Goal: Transaction & Acquisition: Purchase product/service

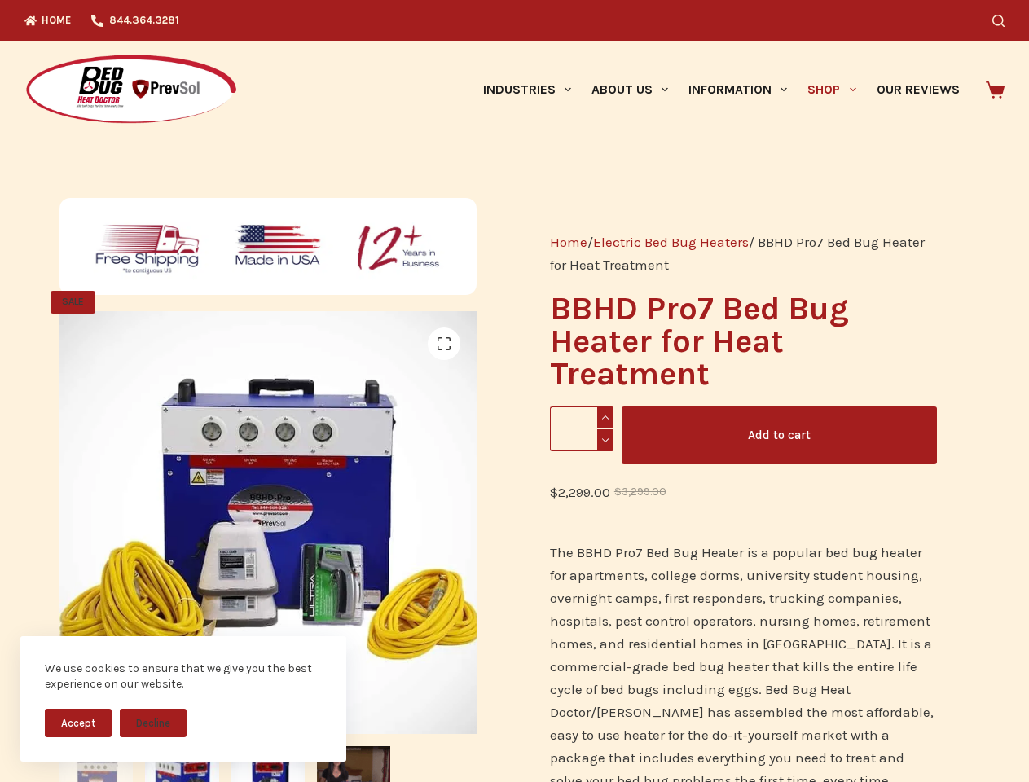
click at [78, 723] on button "Accept" at bounding box center [78, 723] width 67 height 29
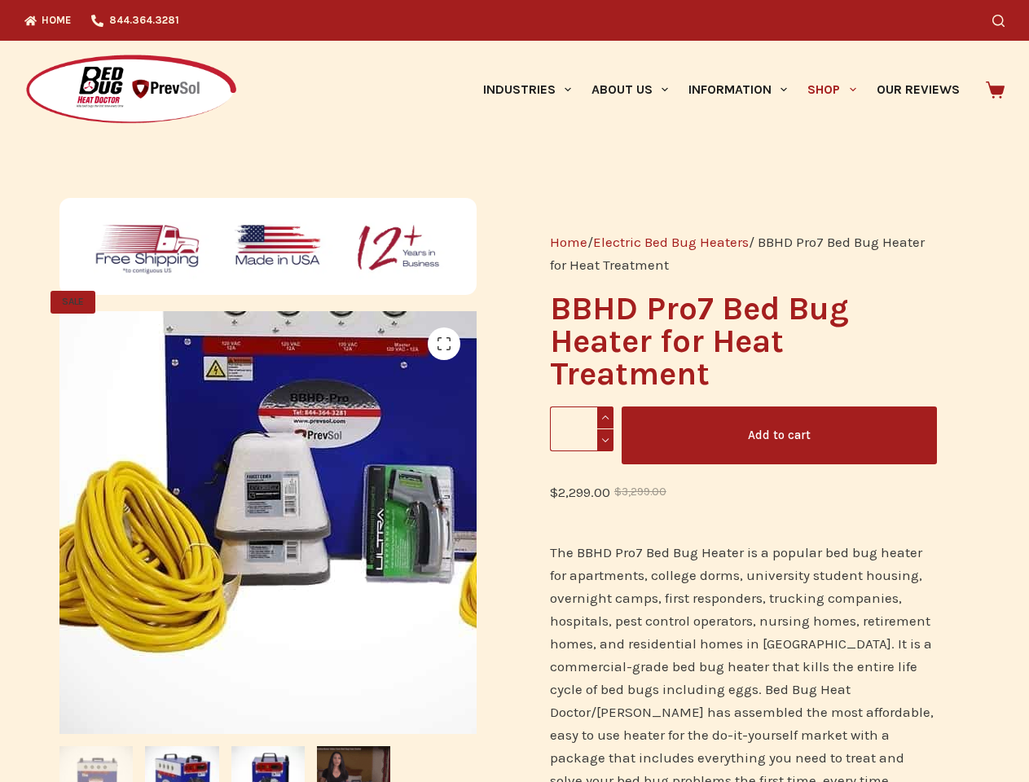
click at [1005, 20] on icon "Search" at bounding box center [998, 21] width 12 height 12
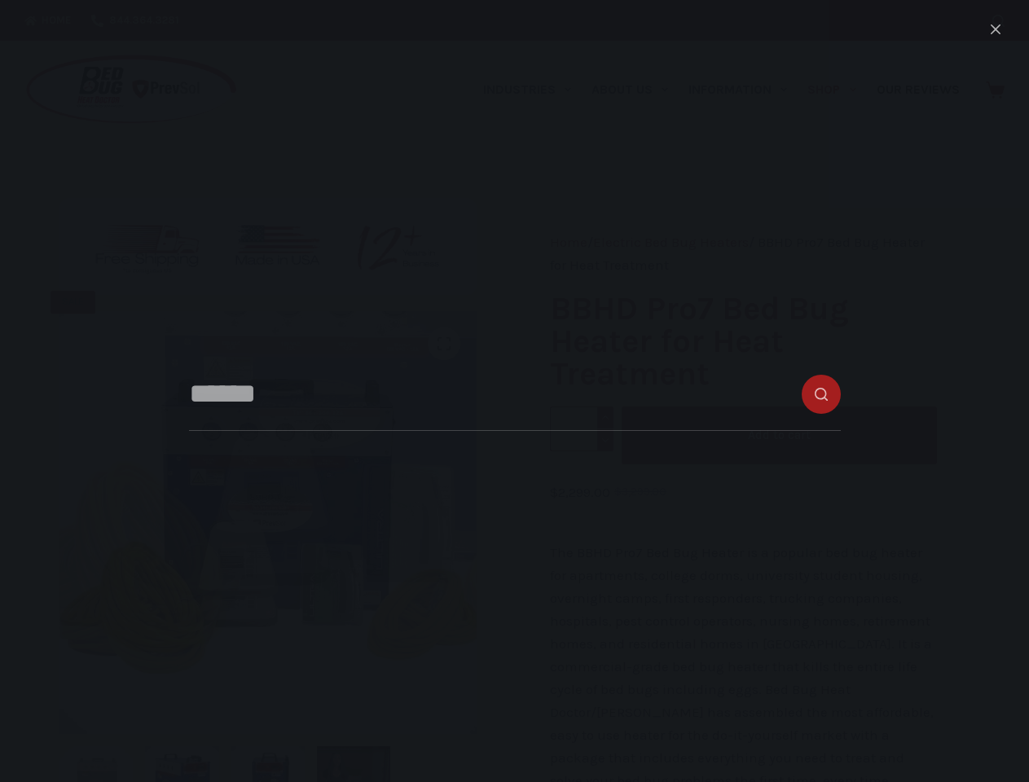
click at [533, 90] on link "Industries" at bounding box center [527, 90] width 108 height 98
click at [636, 90] on link "About Us" at bounding box center [629, 90] width 97 height 98
click at [745, 90] on link "Information" at bounding box center [738, 90] width 119 height 98
click at [838, 90] on link "Shop" at bounding box center [832, 90] width 68 height 98
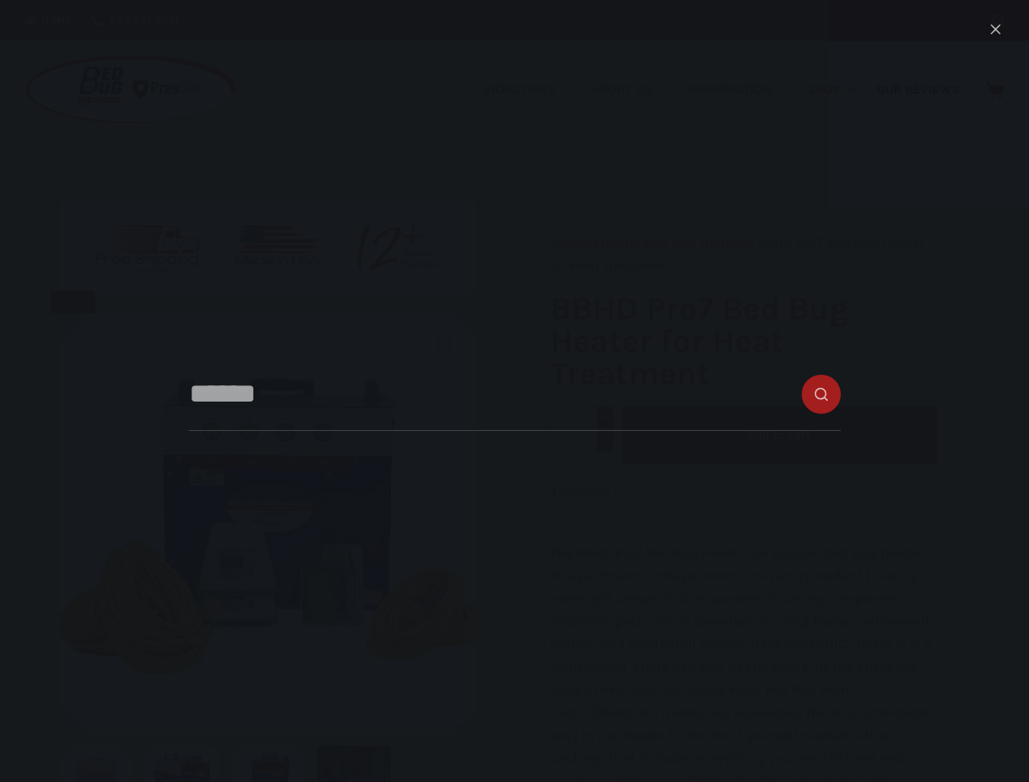
click at [265, 547] on img at bounding box center [320, 434] width 611 height 611
